Goal: Task Accomplishment & Management: Manage account settings

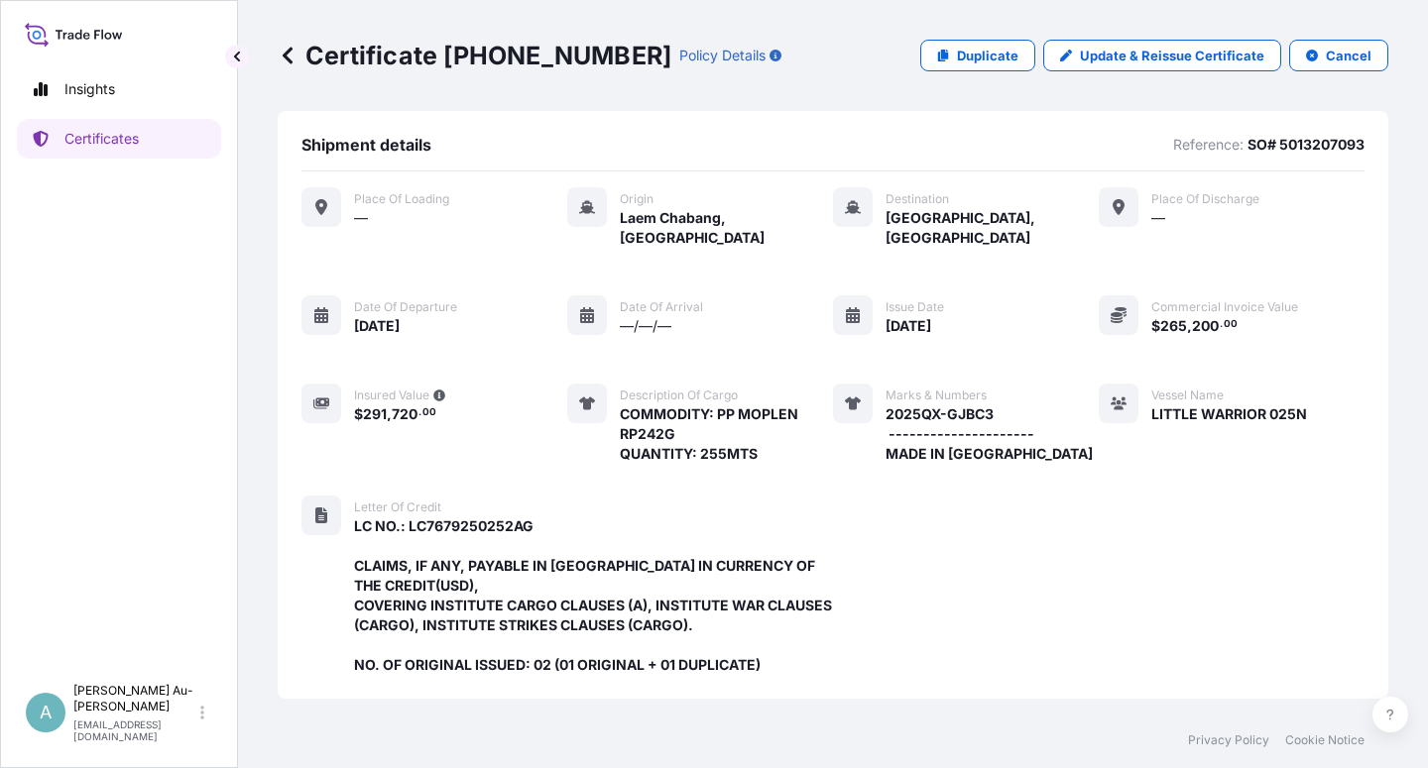
scroll to position [569, 0]
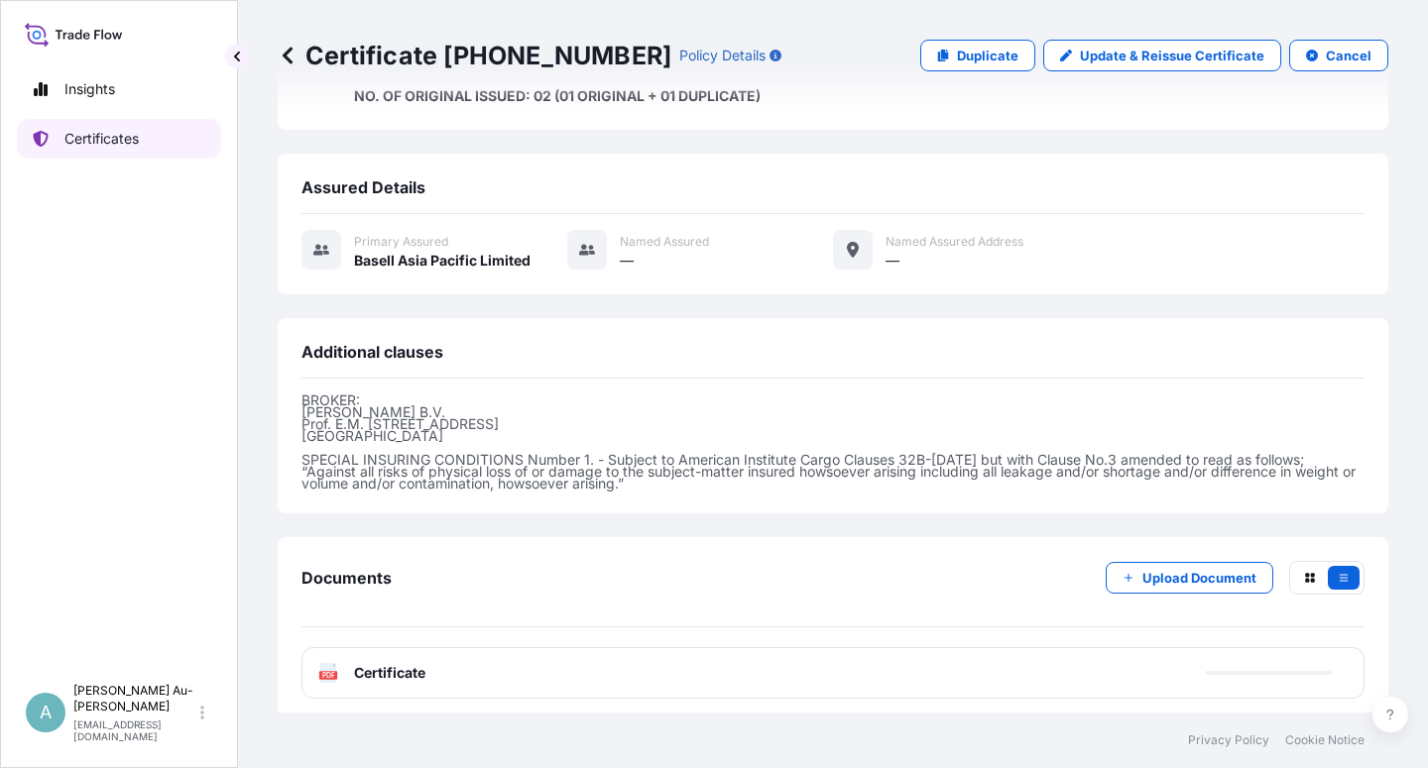
click at [131, 132] on p "Certificates" at bounding box center [101, 139] width 74 height 20
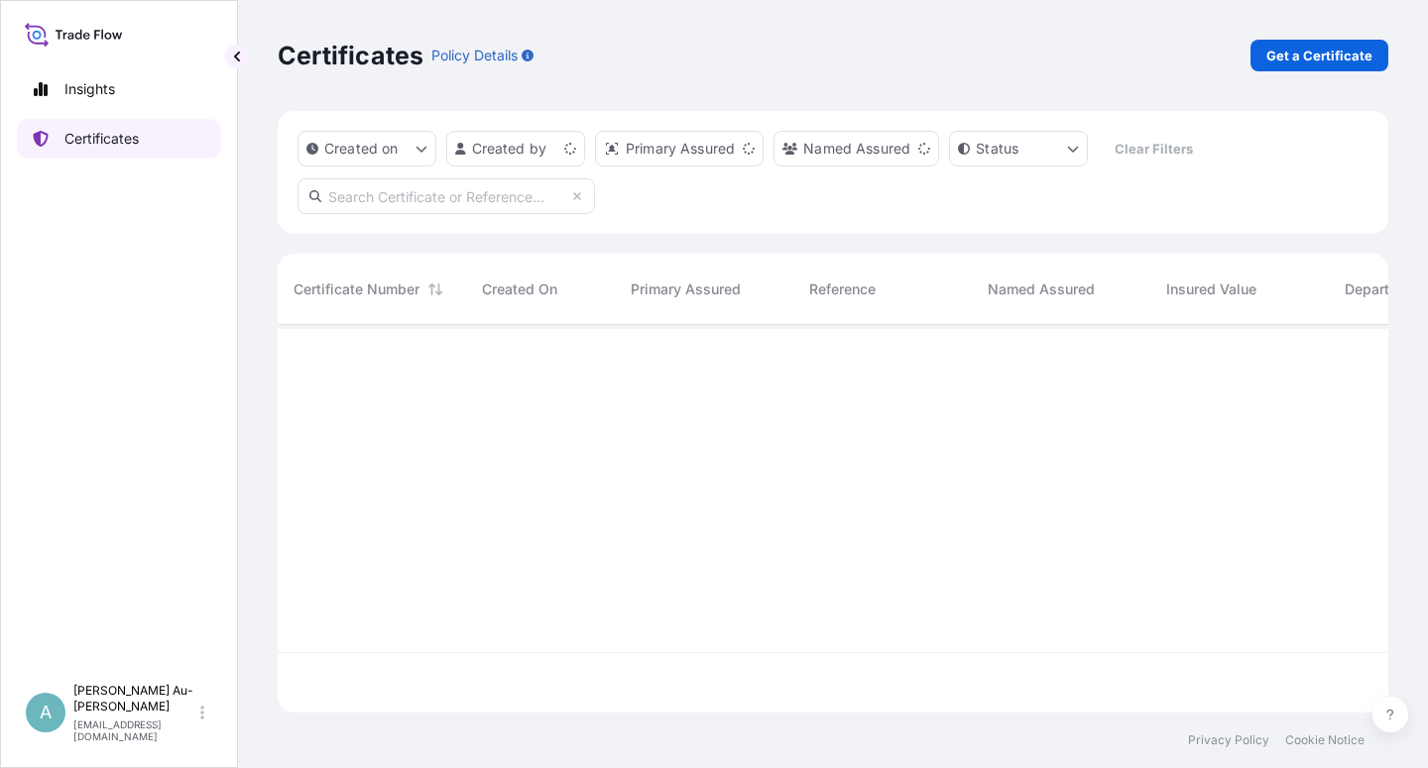
scroll to position [382, 1094]
click at [489, 199] on input "text" at bounding box center [445, 196] width 297 height 36
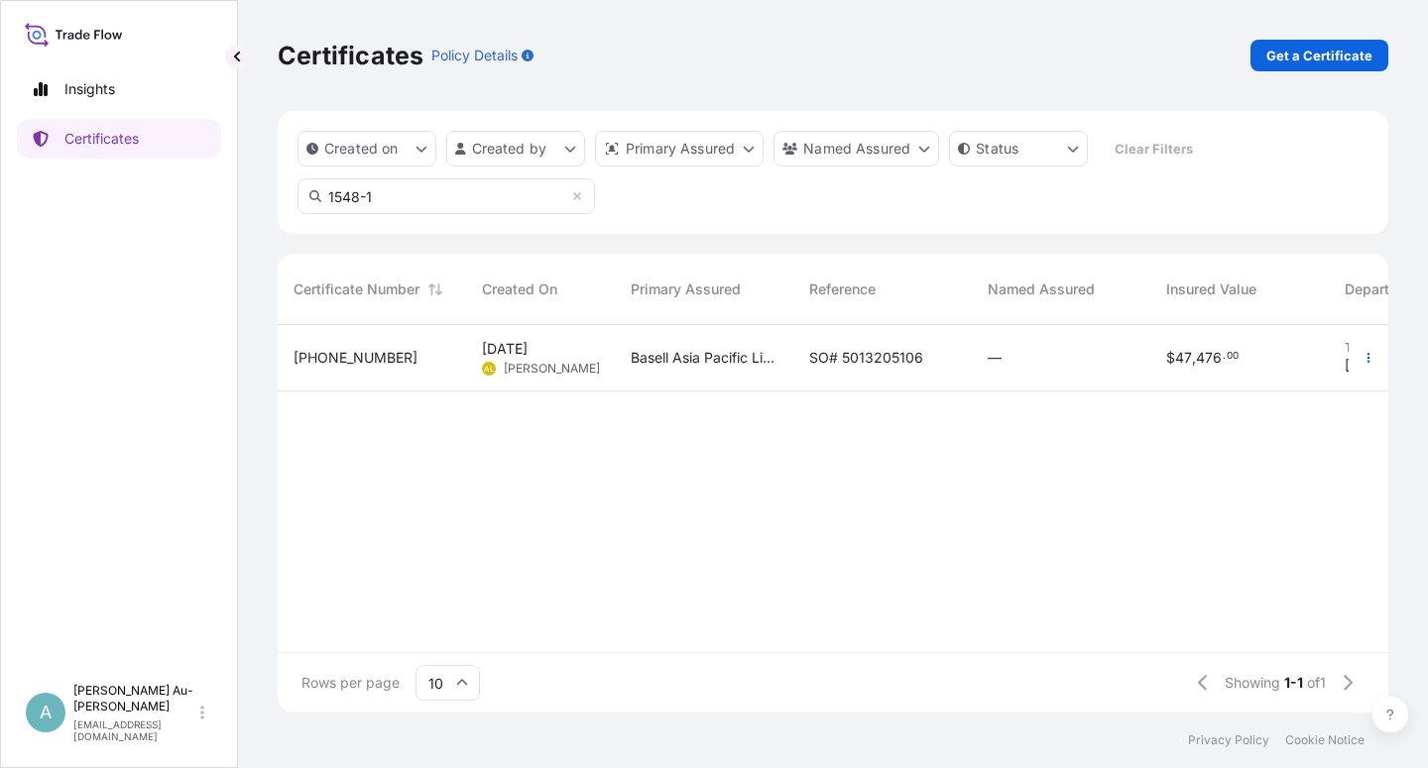
type input "1548-1"
click at [861, 359] on span "SO# 5013205106" at bounding box center [866, 358] width 114 height 20
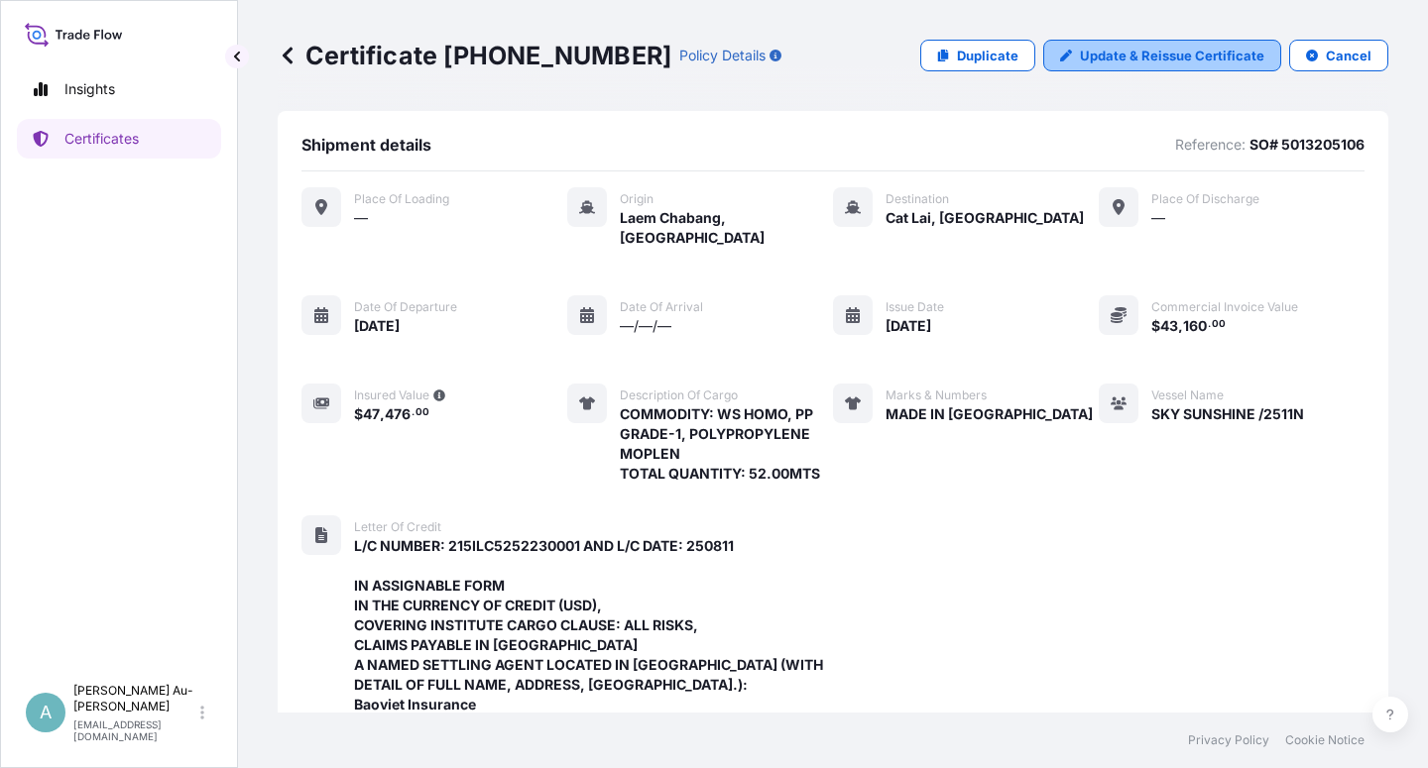
click at [1122, 51] on p "Update & Reissue Certificate" at bounding box center [1172, 56] width 184 height 20
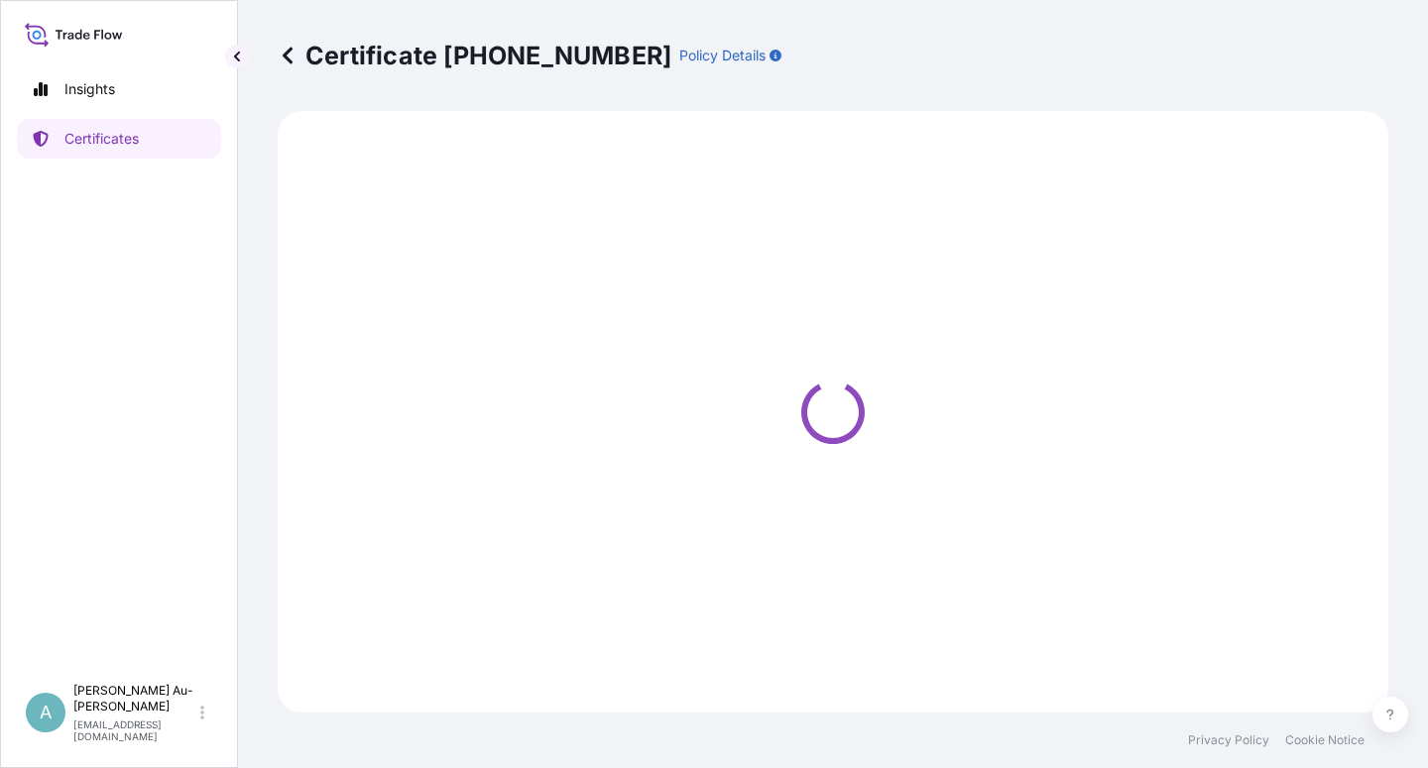
select select "Sea"
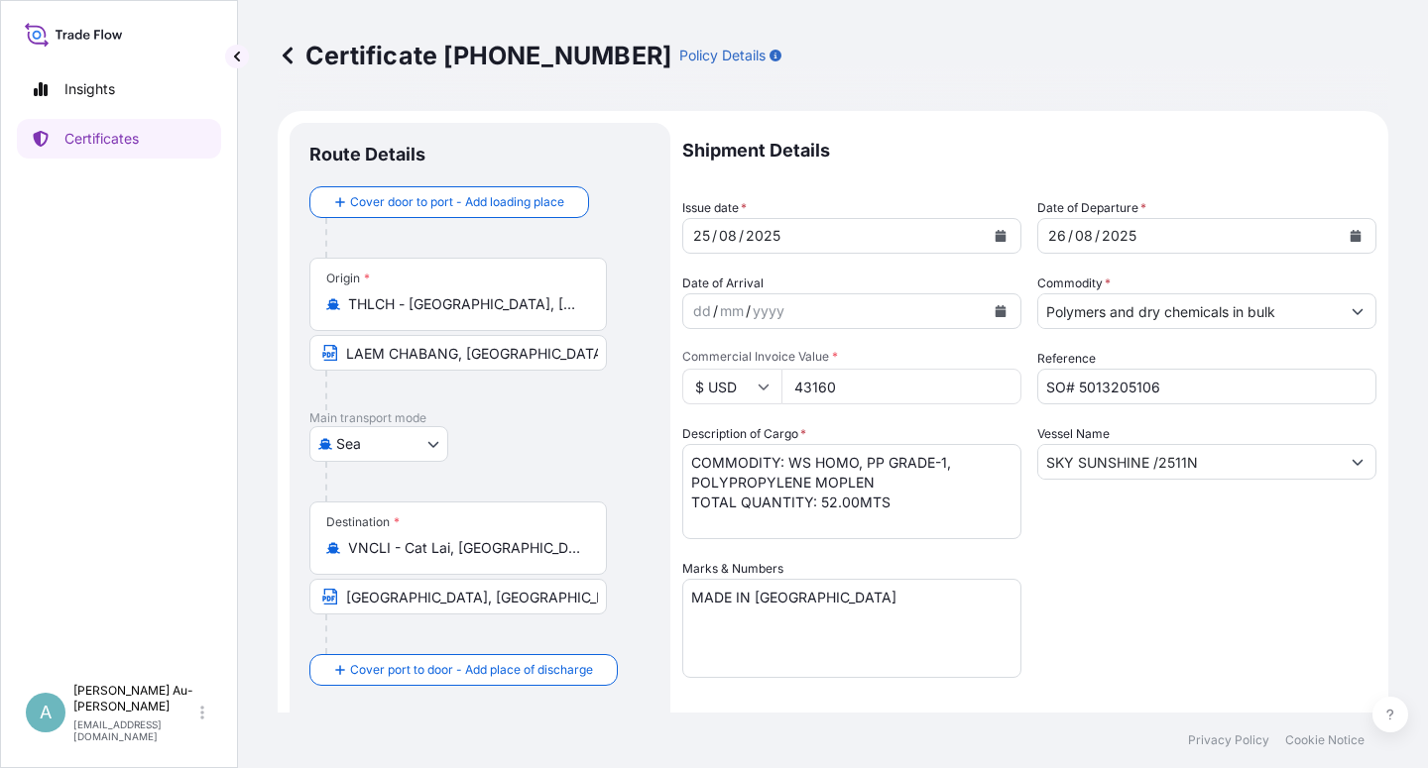
select select "32034"
click at [995, 237] on icon "Calendar" at bounding box center [1000, 236] width 11 height 12
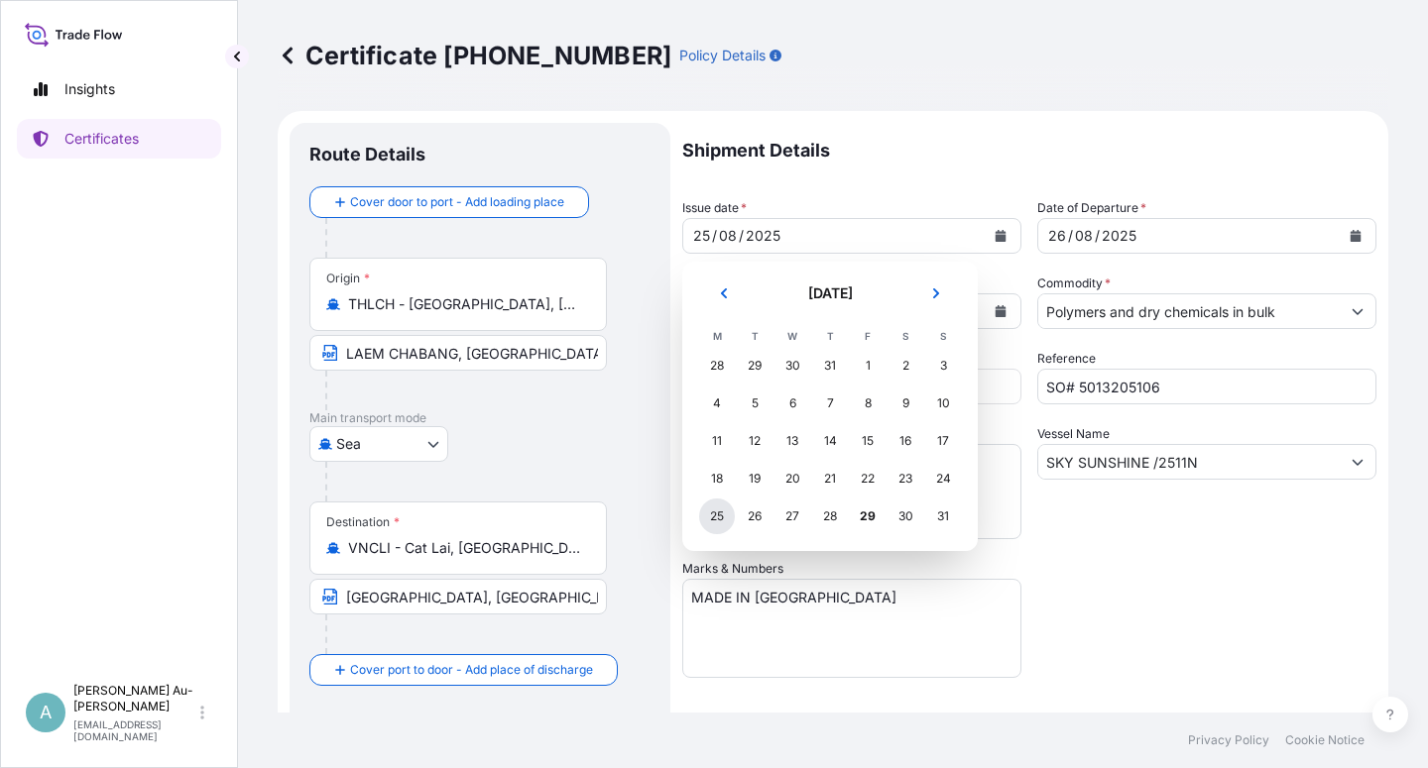
click at [711, 522] on div "25" at bounding box center [717, 517] width 36 height 36
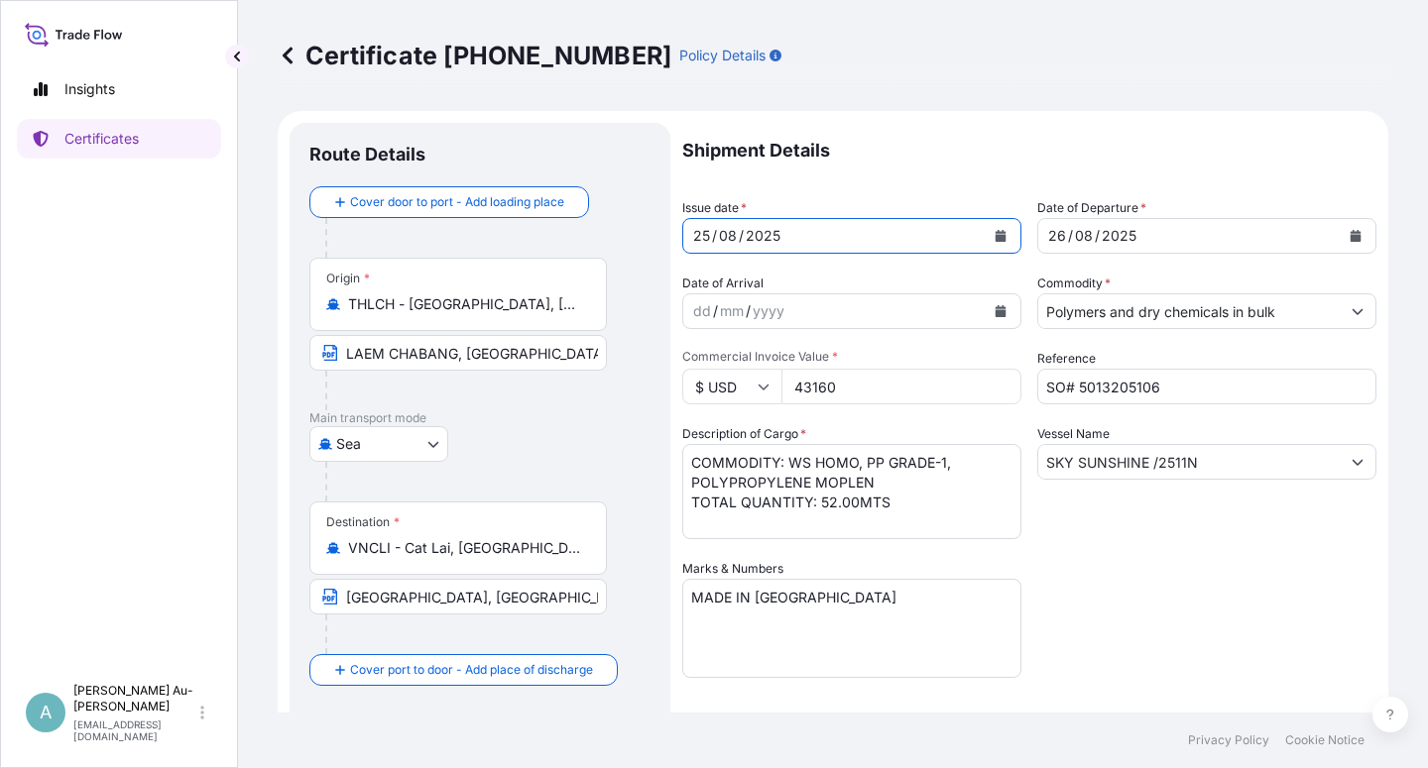
click at [1222, 539] on div "Shipment Details Issue date * [DATE] Date of Departure * [DATE] Date of Arrival…" at bounding box center [1029, 633] width 694 height 1020
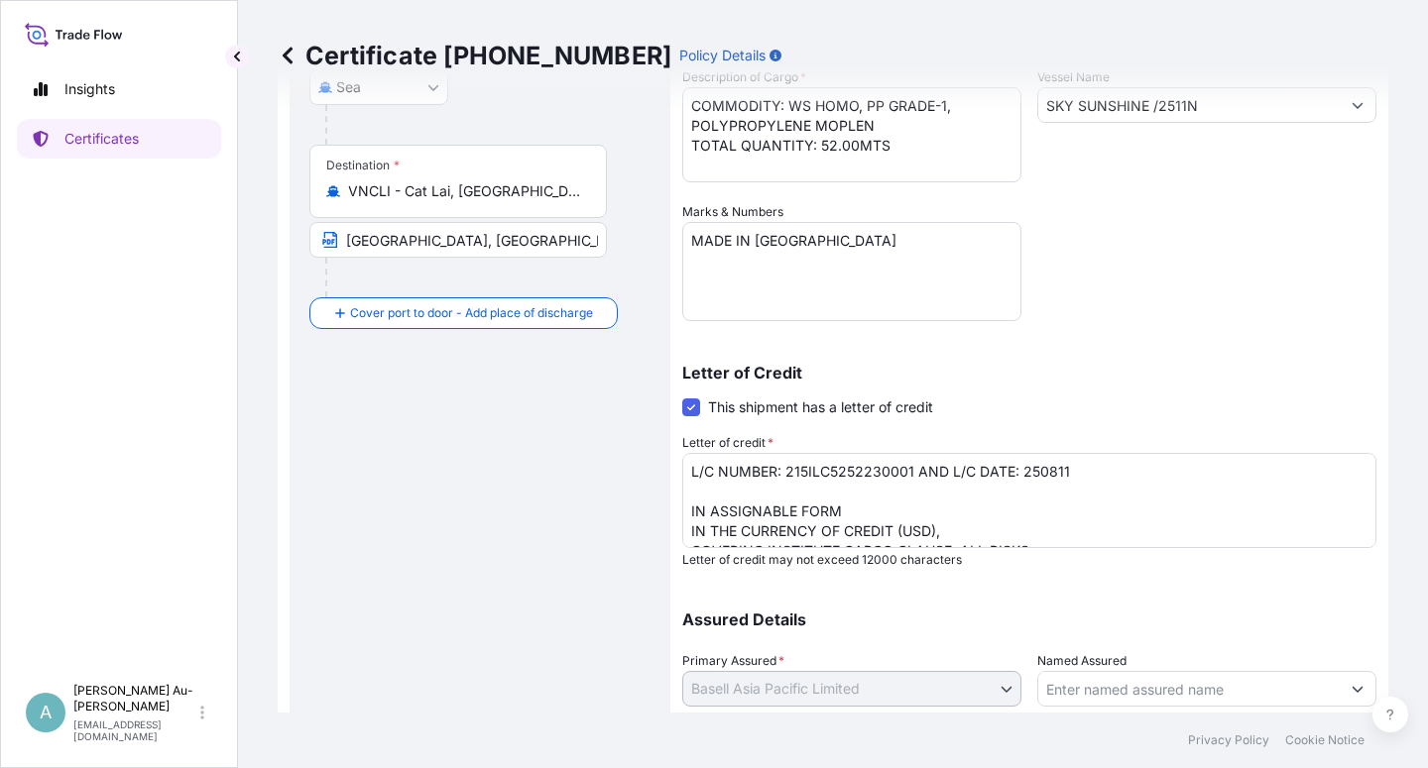
click at [1080, 477] on textarea "L/C NUMBER: 215ILC5252230001 AND L/C DATE: 250811 IN ASSIGNABLE FORM IN THE CUR…" at bounding box center [1029, 500] width 694 height 95
click at [974, 114] on textarea "COMMODITY: WS HOMO, PP GRADE-1, POLYPROPYLENE MOPLEN TOTAL QUANTITY: 52.00MTS" at bounding box center [851, 134] width 339 height 95
drag, startPoint x: 971, startPoint y: 137, endPoint x: 954, endPoint y: 144, distance: 18.2
click at [970, 137] on textarea "COMMODITY: WS HOMO, PP GRADE-1, POLYPROPYLENE MOPLEN TOTAL QUANTITY: 52.00MTS" at bounding box center [851, 134] width 339 height 95
click at [877, 129] on textarea "COMMODITY: WS HOMO, PP GRADE-1, POLYPROPYLENE MOPLEN TOTAL QUANTITY: 52.00MTS" at bounding box center [851, 134] width 339 height 95
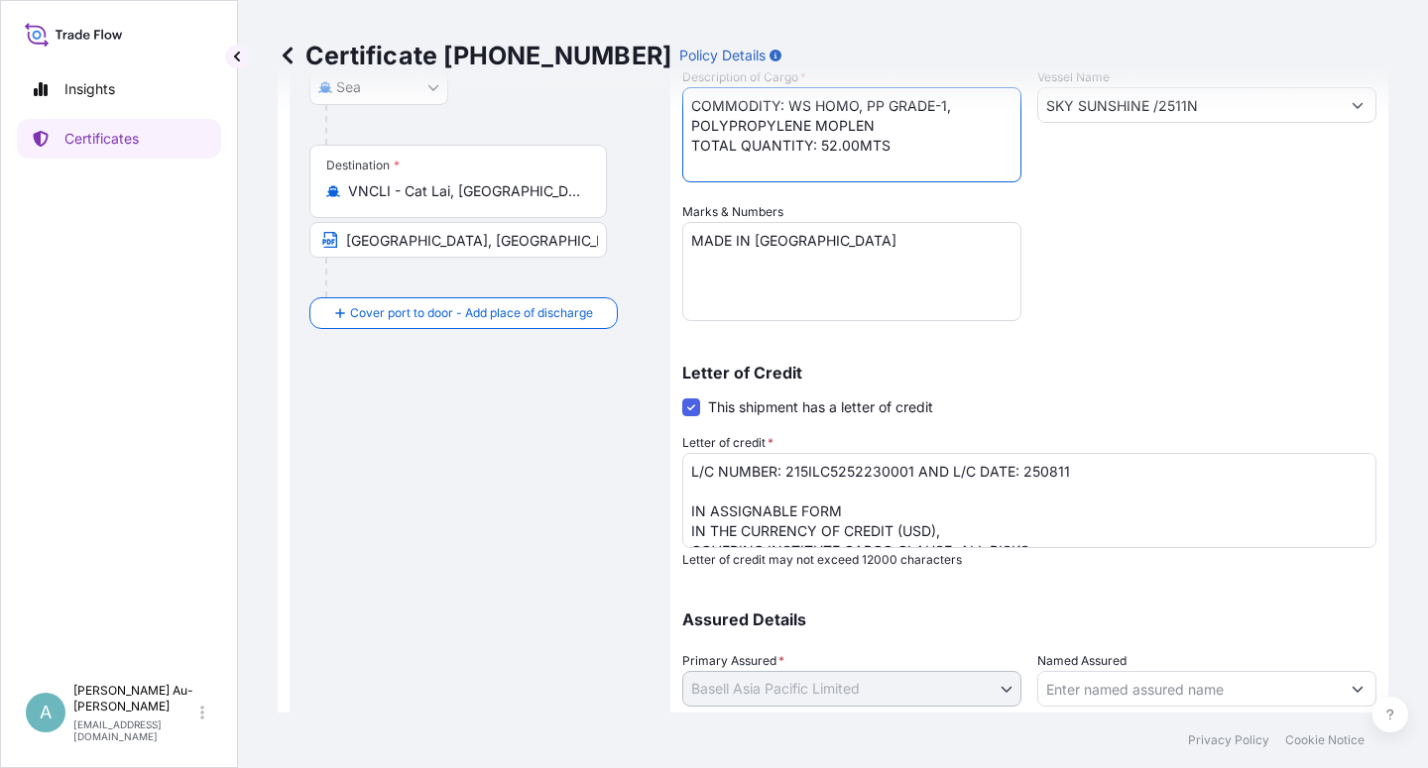
click at [902, 160] on textarea "COMMODITY: WS HOMO, PP GRADE-1, POLYPROPYLENE MOPLEN TOTAL QUANTITY: 52.00MTS" at bounding box center [851, 134] width 339 height 95
click at [902, 130] on textarea "COMMODITY: WS HOMO, PP GRADE-1, POLYPROPYLENE MOPLEN TOTAL QUANTITY: 52.00MTS" at bounding box center [851, 134] width 339 height 95
click at [1176, 297] on div "Shipment Details Issue date * [DATE] Date of Departure * [DATE] Date of Arrival…" at bounding box center [1029, 276] width 694 height 1020
click at [954, 112] on textarea "COMMODITY: WS HOMO, PP GRADE-1, POLYPROPYLENE MOPLEN TOTAL QUANTITY: 52.00MTS" at bounding box center [851, 134] width 339 height 95
type textarea "COMMODITY: WS HOMO, PP GRADE-1, HS CODE: 390210 POLYPROPYLENE MOPLEN TOTAL QUAN…"
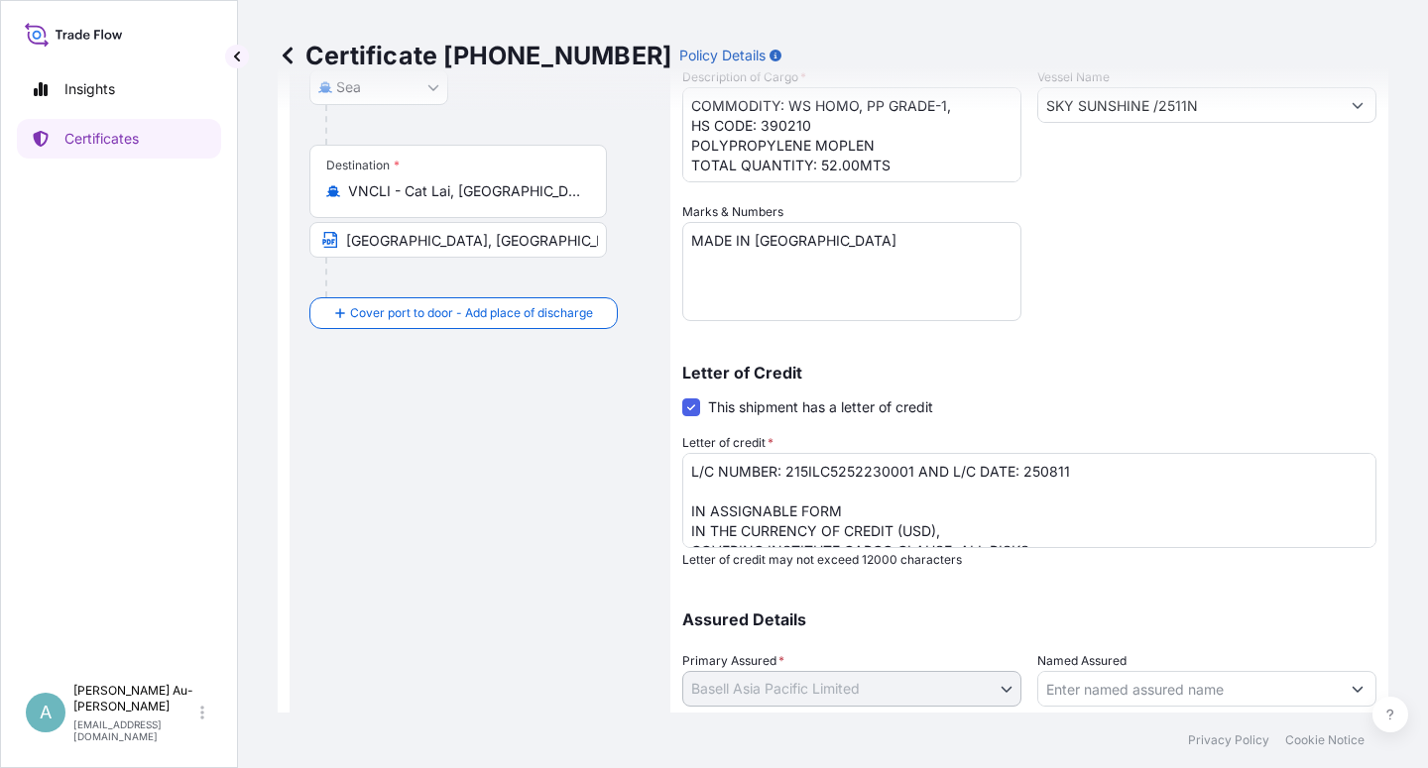
click at [1145, 231] on div "Shipment Details Issue date * [DATE] Date of Departure * [DATE] Date of Arrival…" at bounding box center [1029, 276] width 694 height 1020
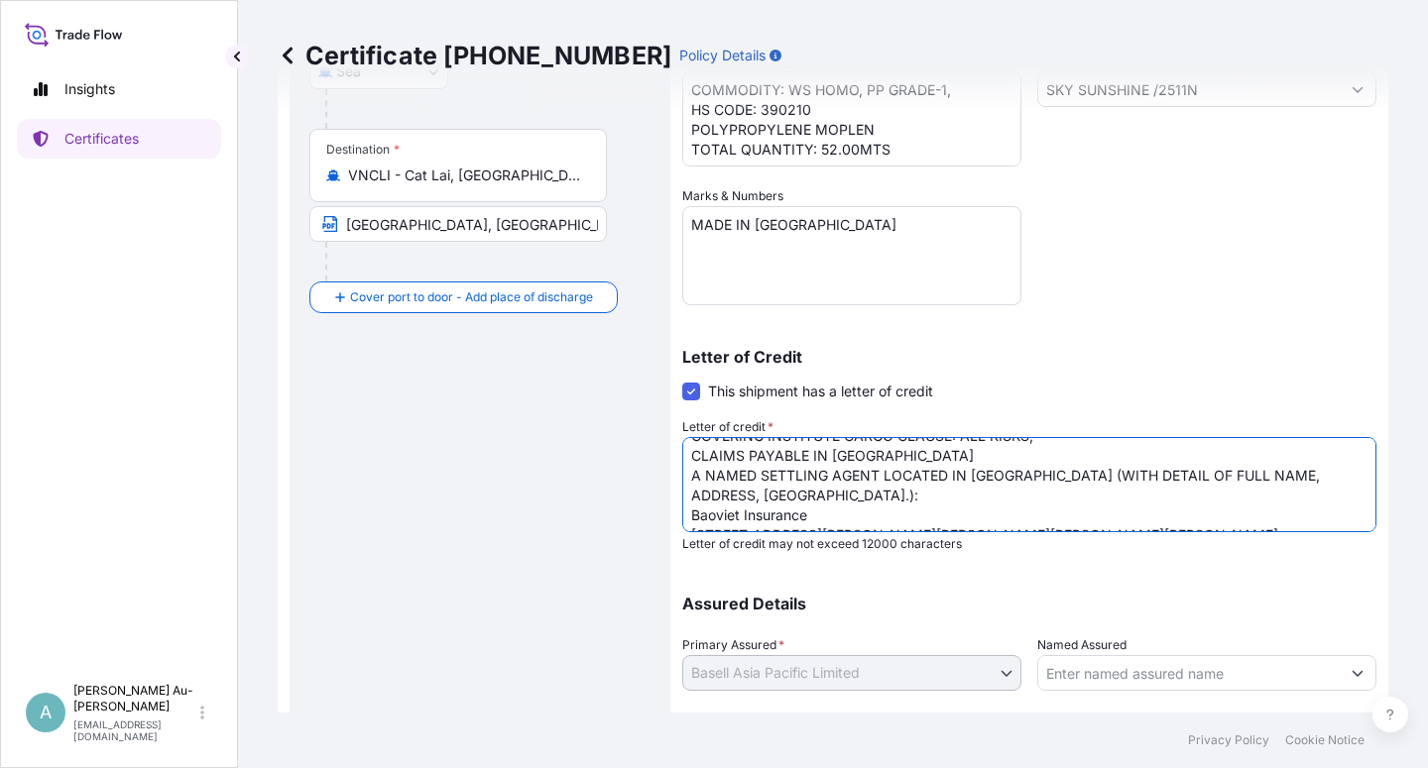
scroll to position [0, 0]
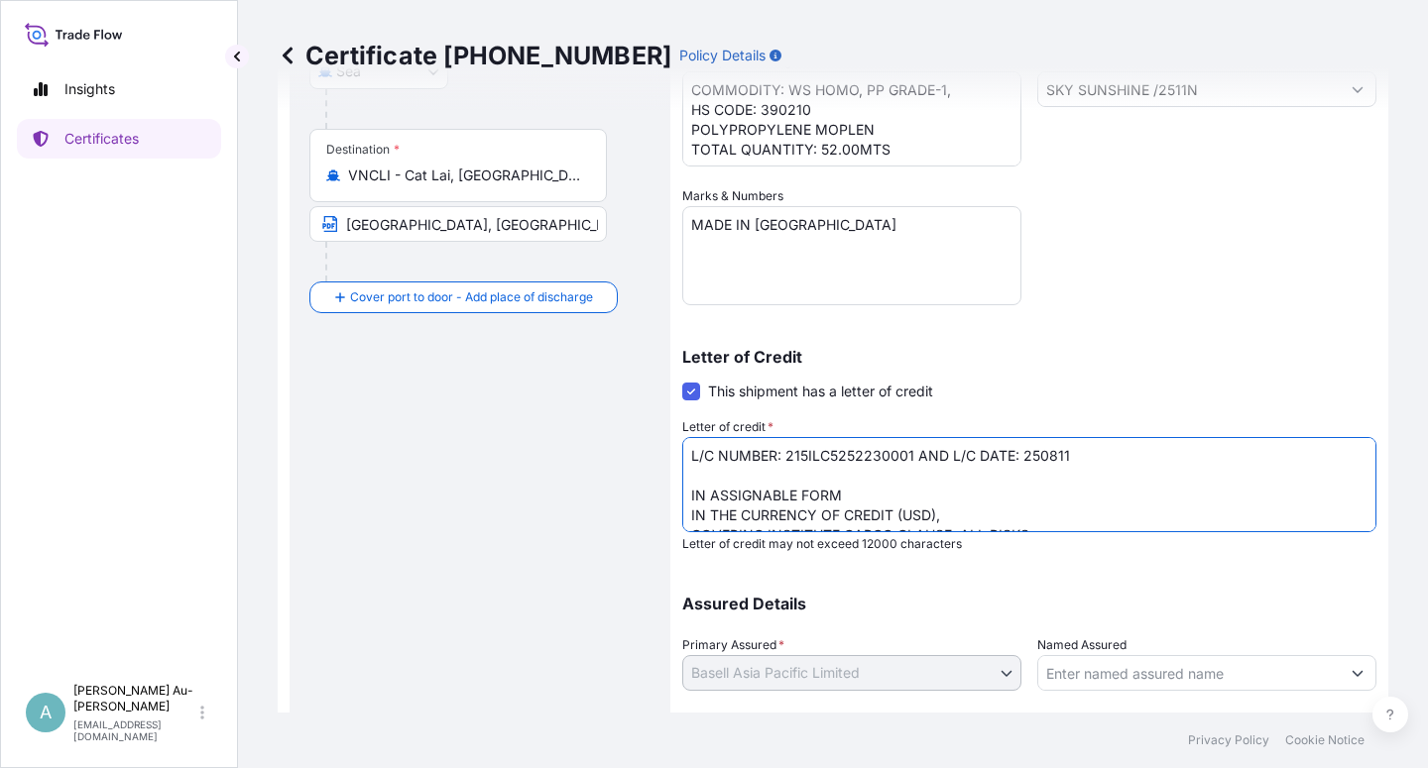
drag, startPoint x: 915, startPoint y: 458, endPoint x: 928, endPoint y: 463, distance: 13.8
click at [916, 458] on textarea "L/C NUMBER: 215ILC5252230001 AND L/C DATE: 250811 IN ASSIGNABLE FORM IN THE CUR…" at bounding box center [1029, 484] width 694 height 95
click at [951, 463] on textarea "L/C NUMBER: 215ILC5252230001 AND L/C DATE: 250811 IN ASSIGNABLE FORM IN THE CUR…" at bounding box center [1029, 484] width 694 height 95
click at [960, 455] on textarea "L/C NUMBER: 215ILC5252230001 AND L/C DATE: 250811 IN ASSIGNABLE FORM IN THE CUR…" at bounding box center [1029, 484] width 694 height 95
type textarea "L/C NUMBER: 215ILC5252230001 DATED: 250811 IN ASSIGNABLE FORM IN THE CURRENCY O…"
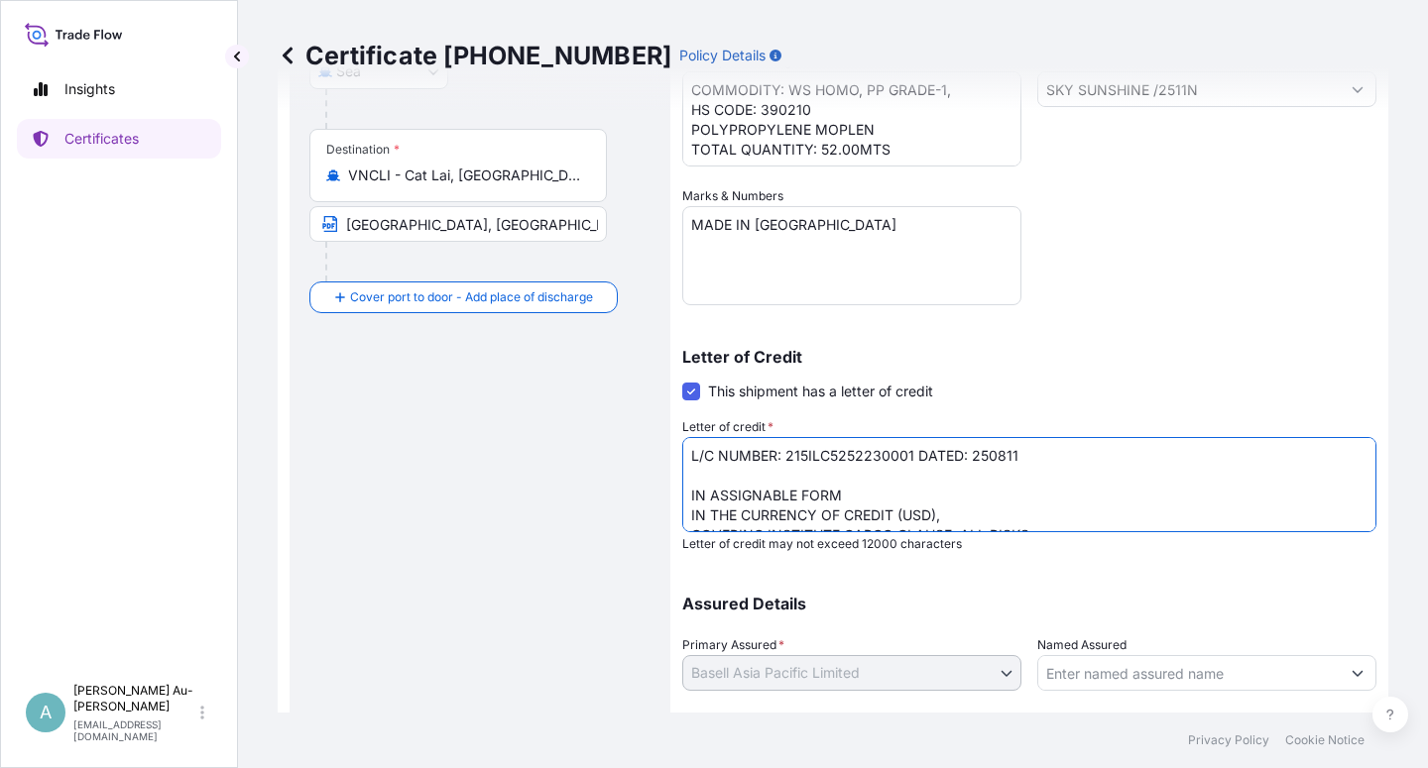
click at [1003, 375] on div "Letter of Credit This shipment has a letter of credit Letter of credit * L/C NU…" at bounding box center [1029, 450] width 694 height 203
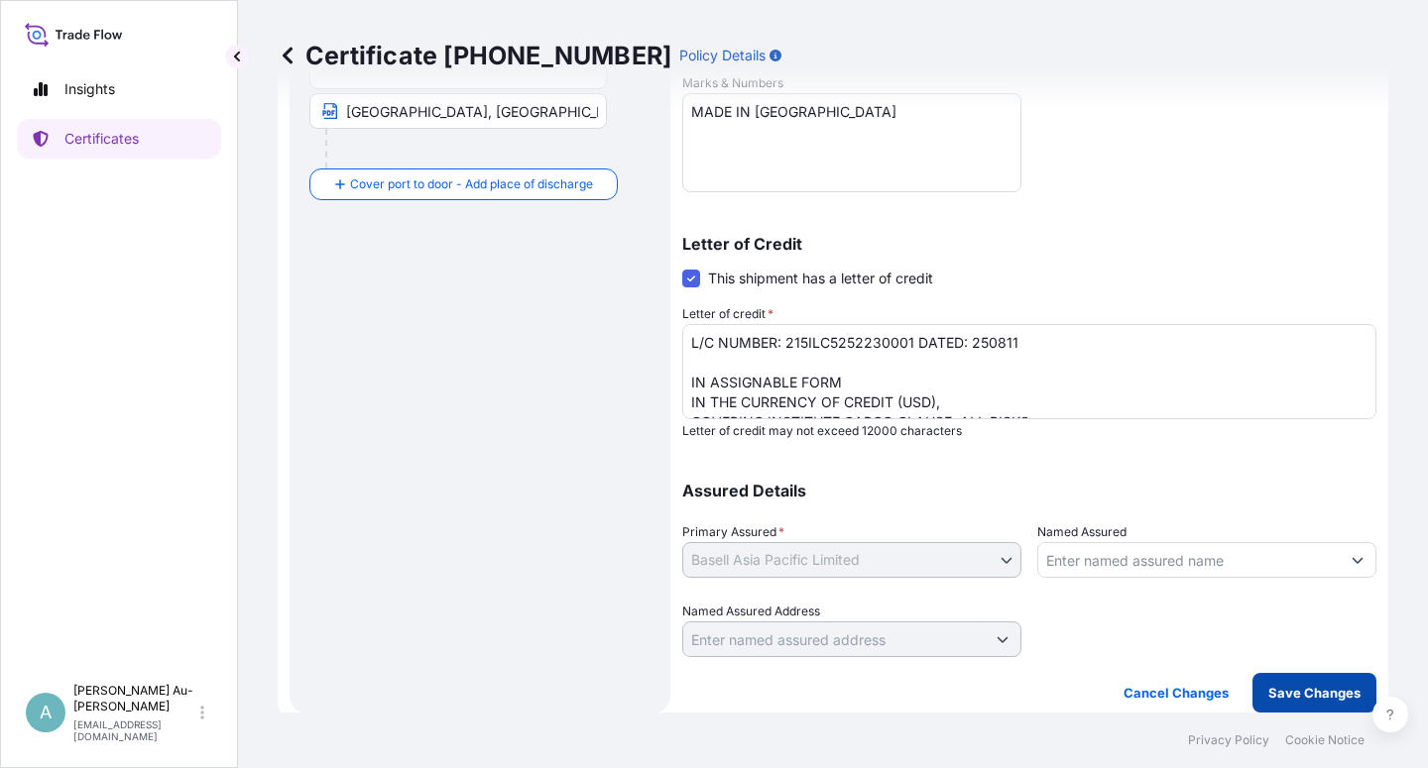
click at [1281, 699] on p "Save Changes" at bounding box center [1314, 693] width 92 height 20
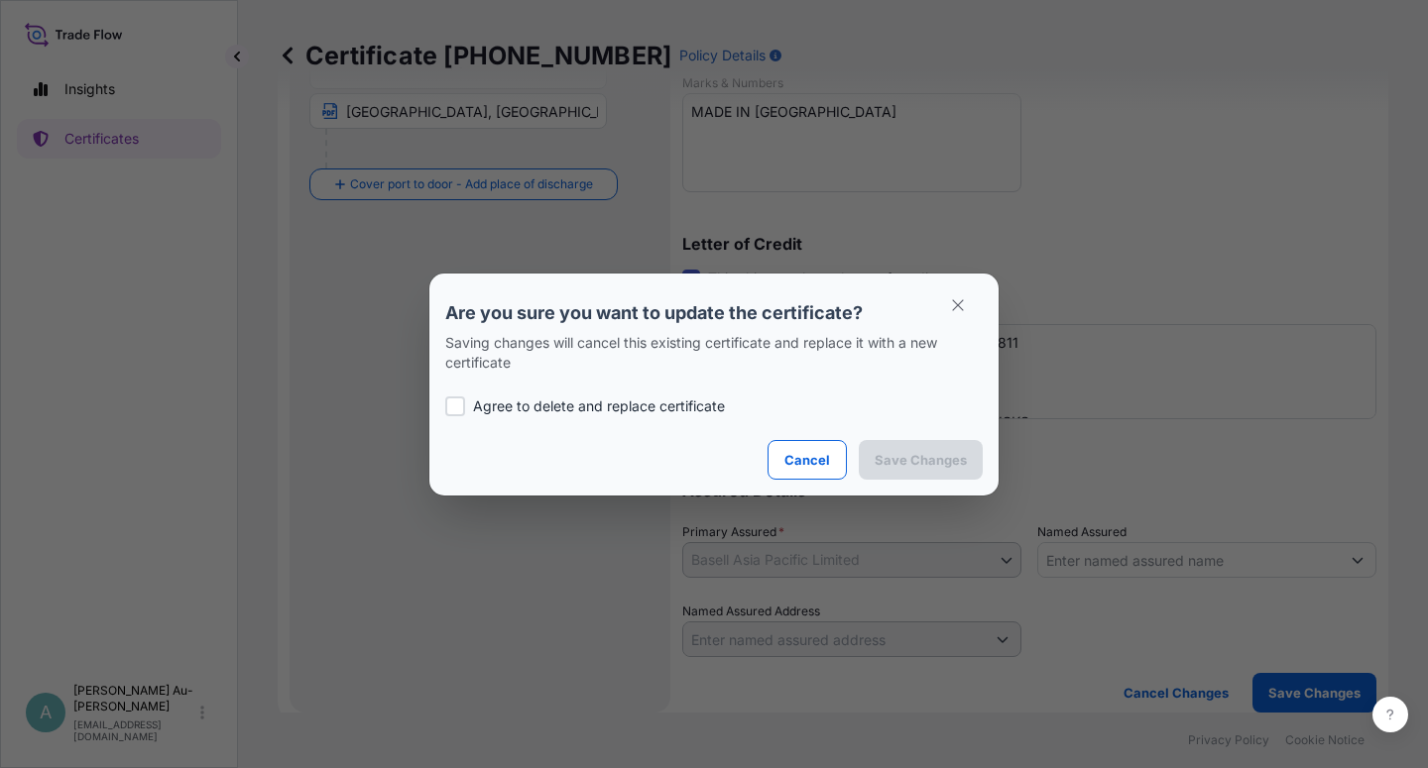
click at [448, 410] on div at bounding box center [455, 407] width 20 height 20
checkbox input "true"
click at [889, 461] on p "Save Changes" at bounding box center [921, 460] width 92 height 20
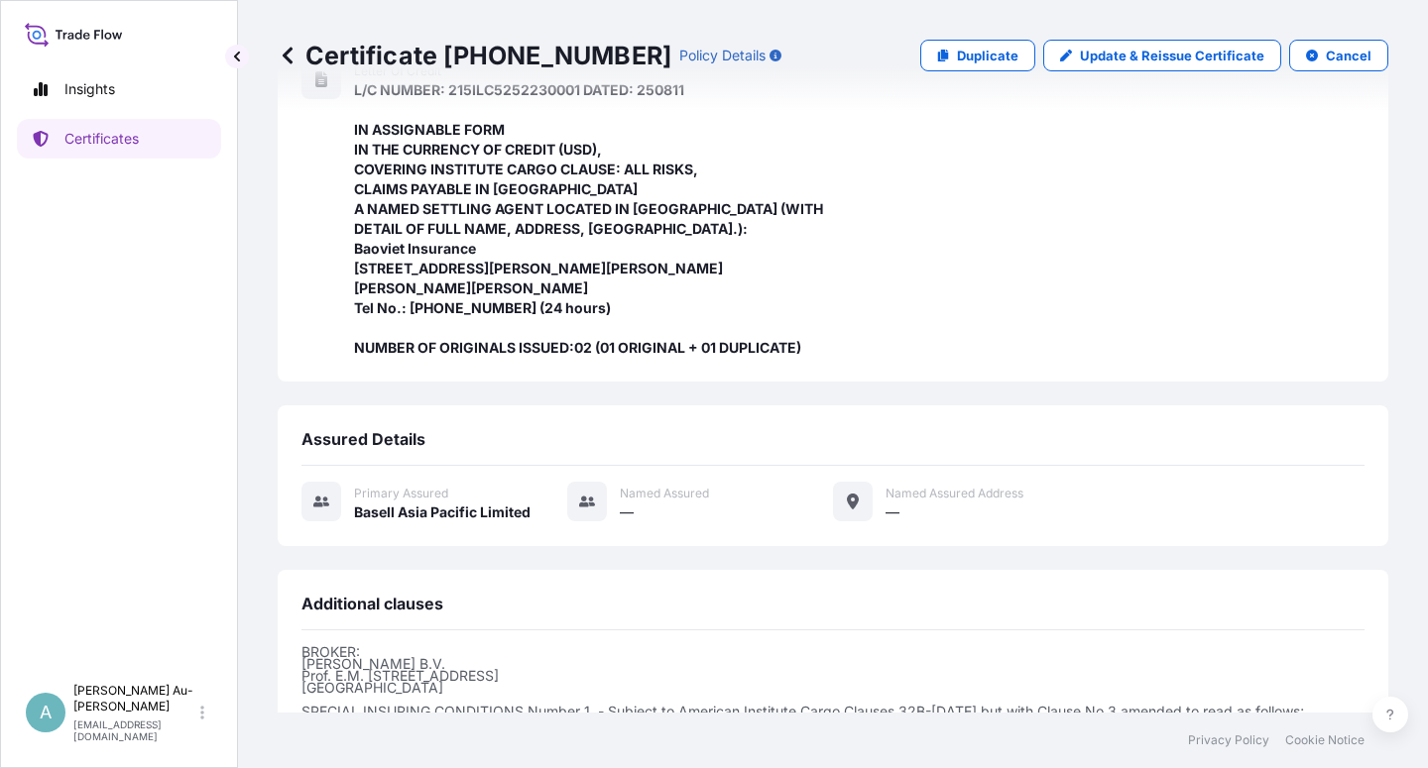
scroll to position [728, 0]
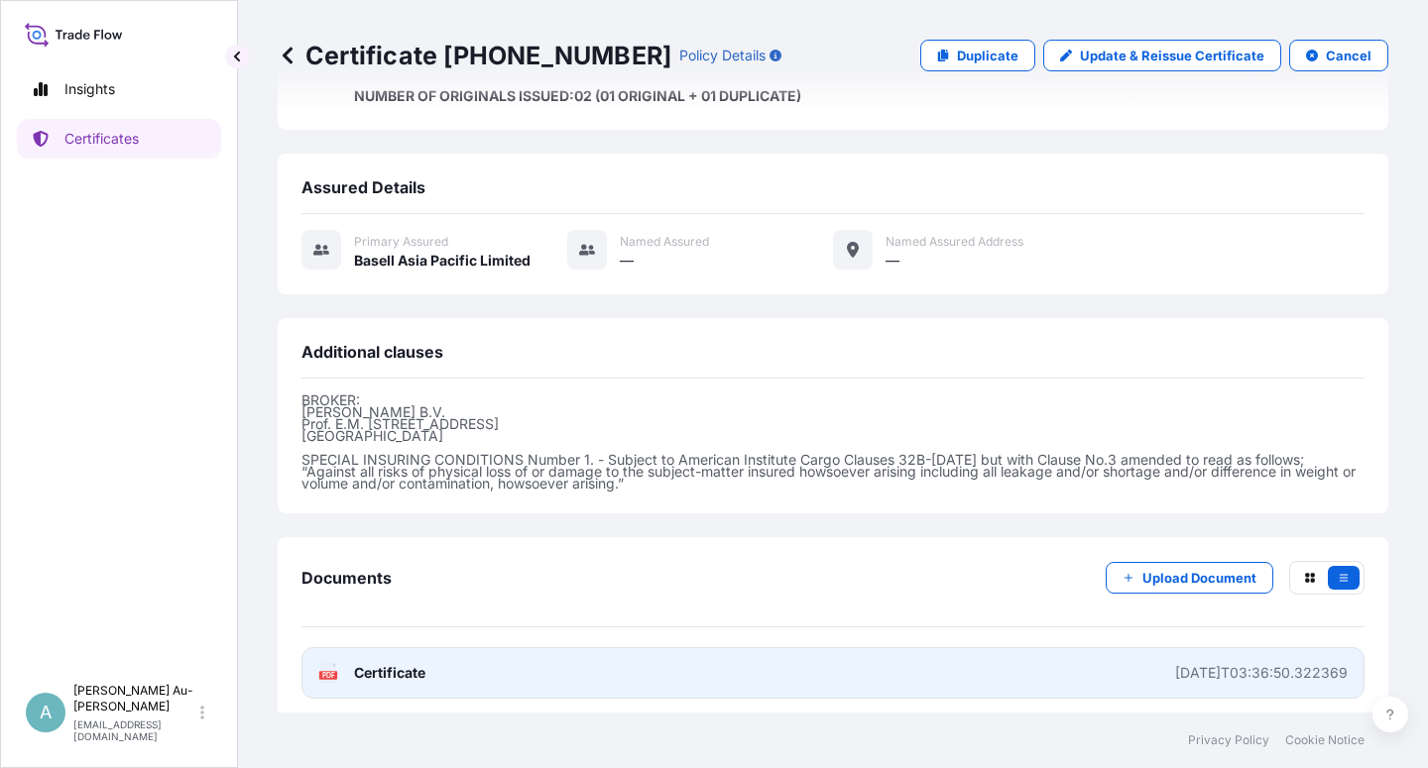
click at [387, 666] on span "Certificate" at bounding box center [389, 673] width 71 height 20
